Goal: Find specific page/section: Find specific page/section

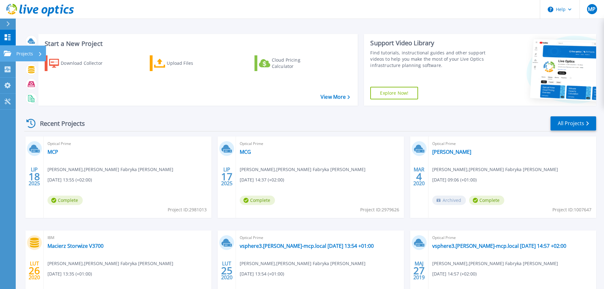
click at [3, 53] on link "Projects Projects" at bounding box center [8, 54] width 16 height 16
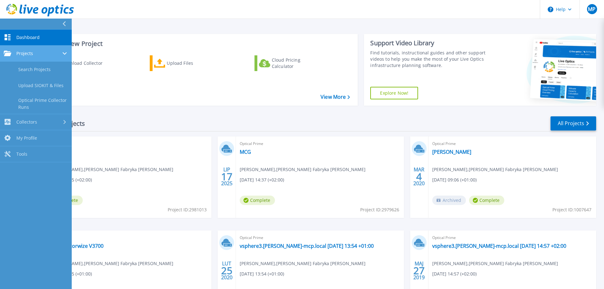
click at [40, 48] on link "Projects Projects" at bounding box center [36, 54] width 72 height 16
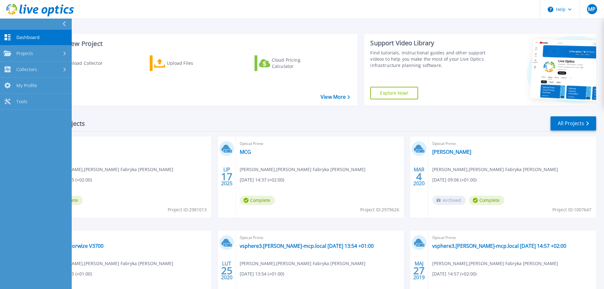
click at [176, 129] on div "Recent Projects All Projects" at bounding box center [310, 124] width 572 height 16
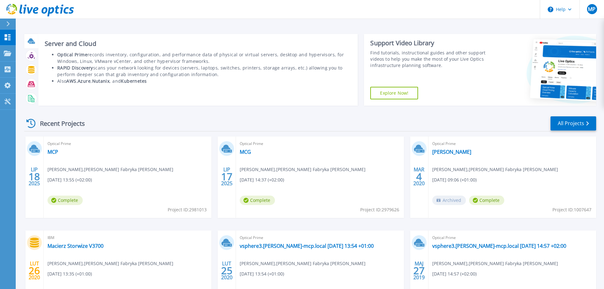
click at [31, 46] on div at bounding box center [31, 41] width 11 height 11
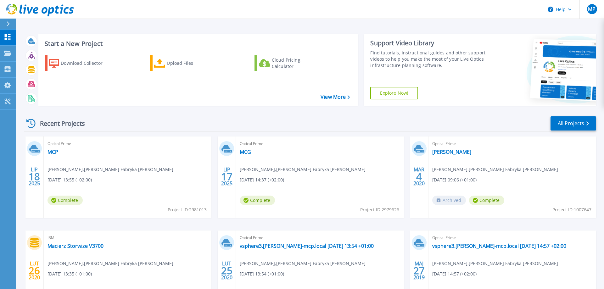
click at [7, 24] on icon at bounding box center [7, 23] width 3 height 5
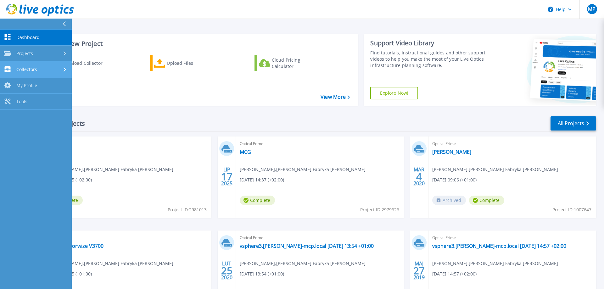
click at [34, 75] on link "Collectors Collectors" at bounding box center [36, 70] width 72 height 16
click at [37, 87] on link "Download Collector" at bounding box center [36, 86] width 72 height 16
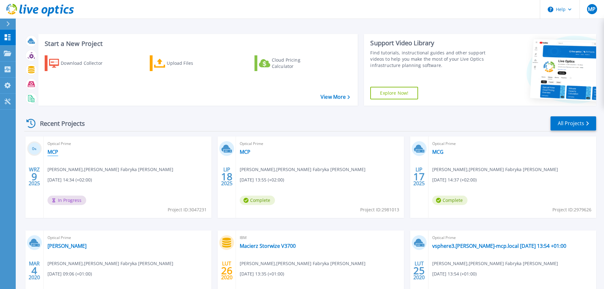
click at [53, 151] on link "MCP" at bounding box center [53, 152] width 11 height 6
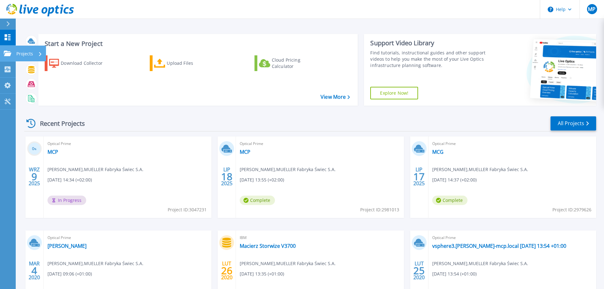
click at [9, 56] on icon at bounding box center [8, 53] width 8 height 5
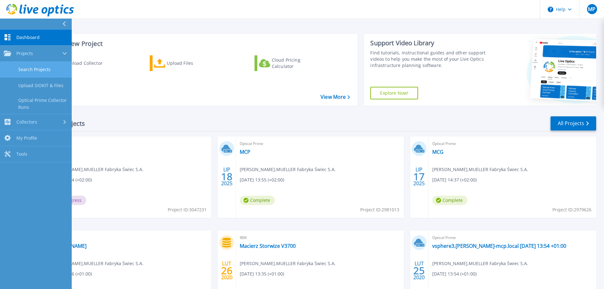
click at [35, 67] on link "Search Projects" at bounding box center [36, 70] width 72 height 16
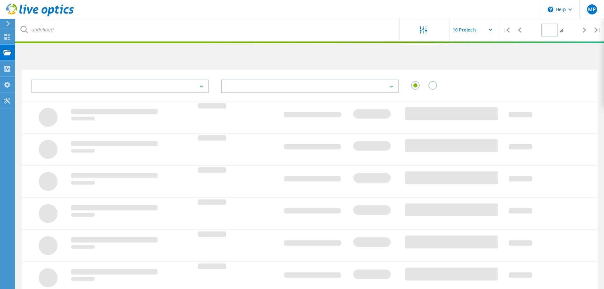
type input "1"
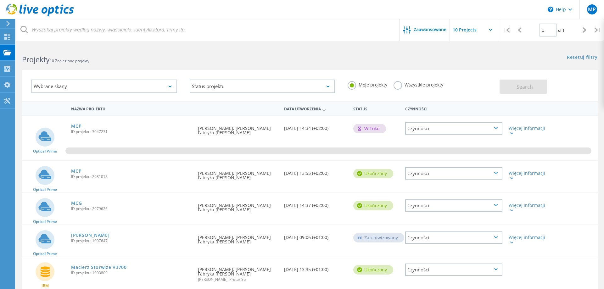
click at [221, 41] on html "\n Help Explore Helpful Articles Contact Support MP Użytkownik końcowy Maciej P…" at bounding box center [302, 253] width 604 height 507
click at [76, 126] on link "MCP" at bounding box center [76, 126] width 10 height 4
